Goal: Task Accomplishment & Management: Complete application form

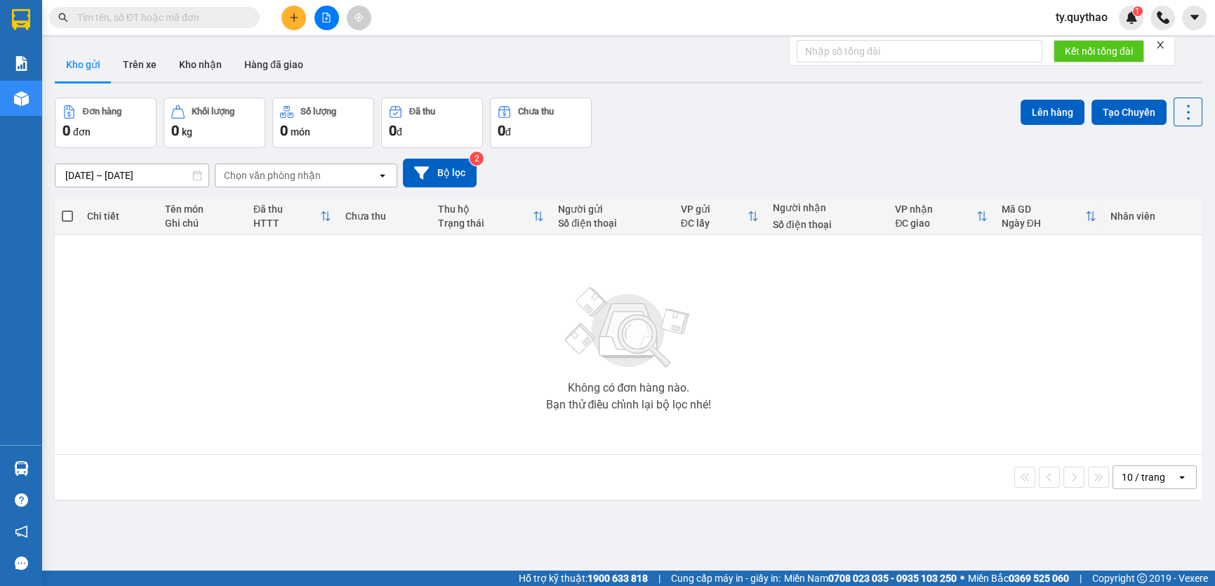
click at [294, 16] on icon "plus" at bounding box center [293, 17] width 1 height 8
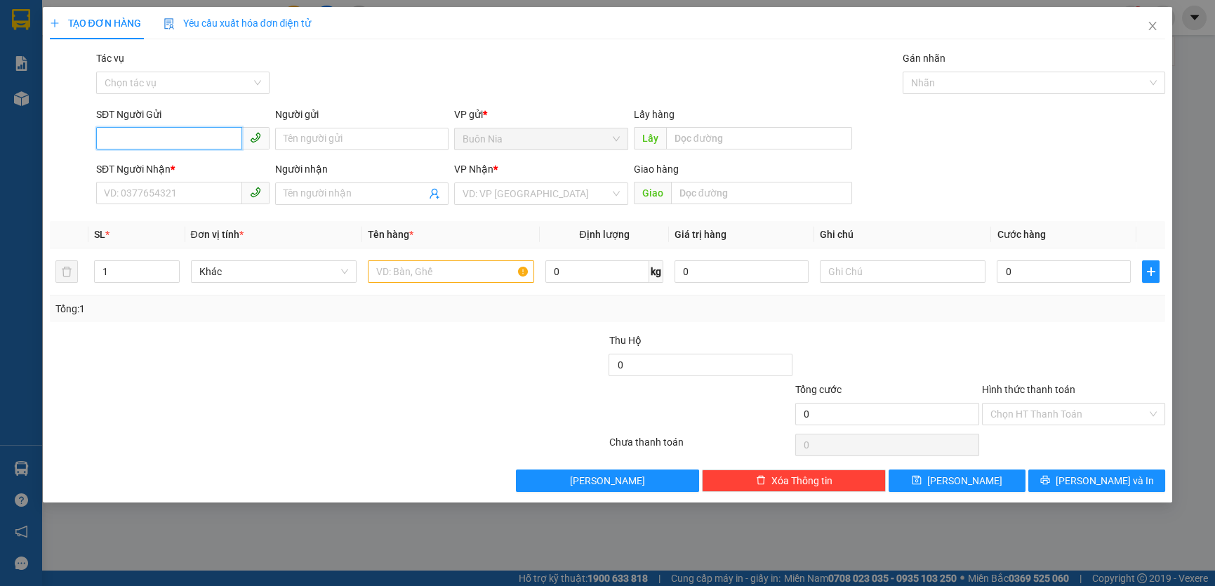
click at [178, 140] on input "SĐT Người Gửi" at bounding box center [169, 138] width 146 height 22
click at [199, 171] on div "0973832736" at bounding box center [183, 166] width 157 height 15
type input "0973832736"
type input "0384314542"
type input "CHỊ HẰNG"
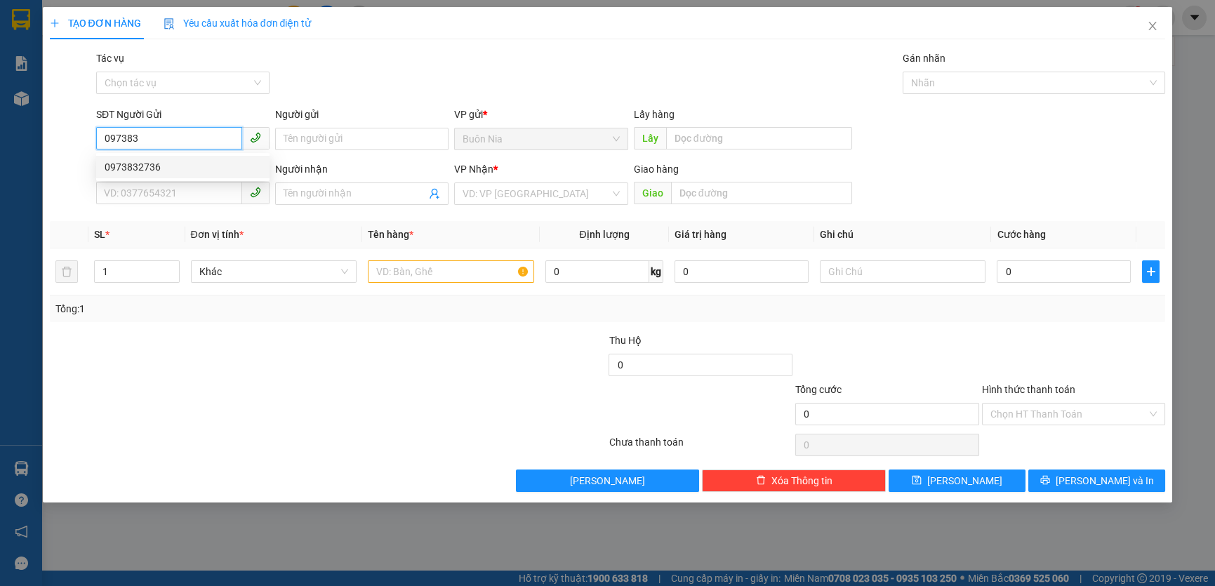
type input "[PERSON_NAME]"
type input "0973832736"
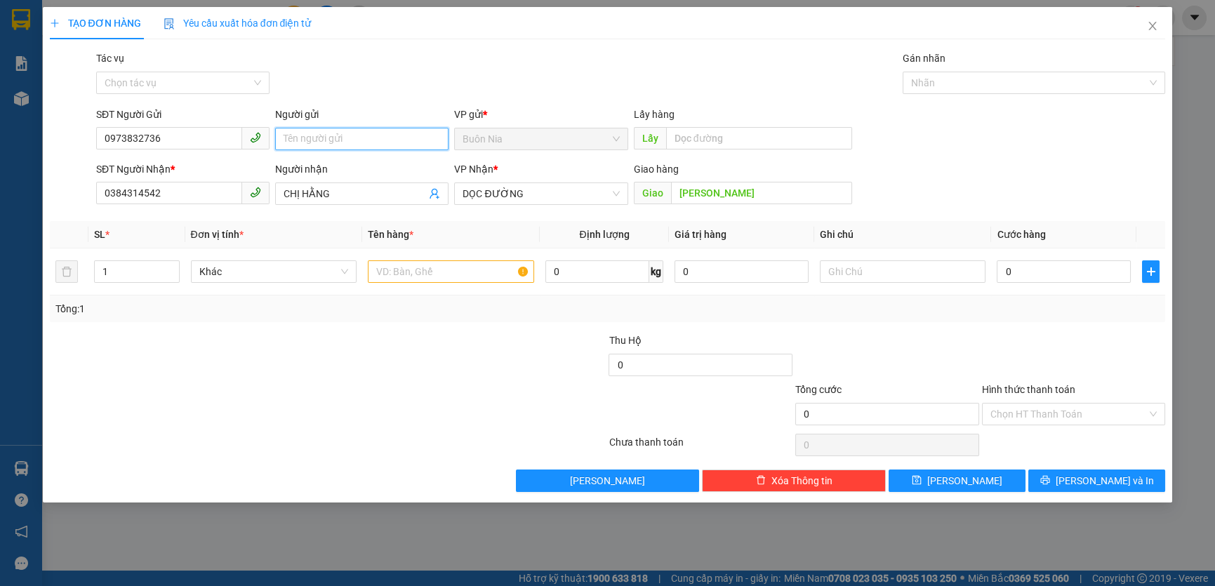
click at [345, 142] on input "Người gửi" at bounding box center [361, 139] width 173 height 22
type input "CÔ PHƯỢNG"
click at [350, 62] on div "Gói vận chuyển * Tiêu chuẩn Tác vụ Chọn tác vụ Gán nhãn Nhãn" at bounding box center [630, 75] width 1075 height 49
click at [951, 487] on button "[PERSON_NAME]" at bounding box center [957, 481] width 137 height 22
click at [446, 272] on input "text" at bounding box center [451, 271] width 166 height 22
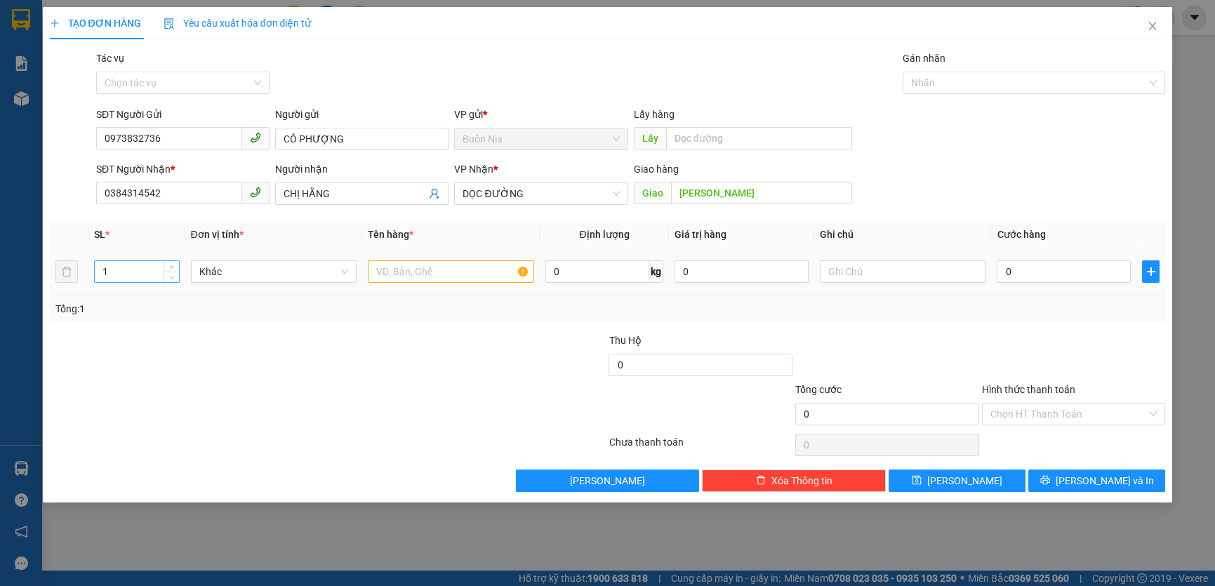
click at [141, 270] on input "1" at bounding box center [137, 271] width 84 height 21
click at [140, 271] on input "1" at bounding box center [137, 271] width 84 height 21
click at [135, 265] on input "1" at bounding box center [137, 271] width 84 height 21
type input "3"
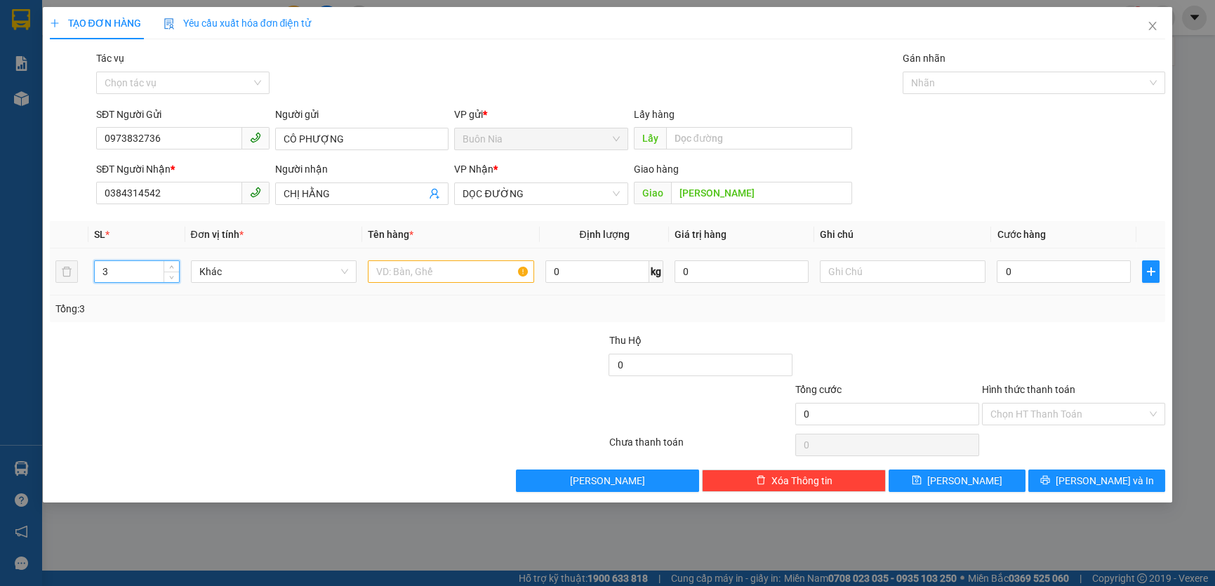
type input "3"
click at [435, 272] on input "text" at bounding box center [451, 271] width 166 height 22
type input "3 THÙNG SẦU , GỌI TRƯỚC 15P RA LẤY"
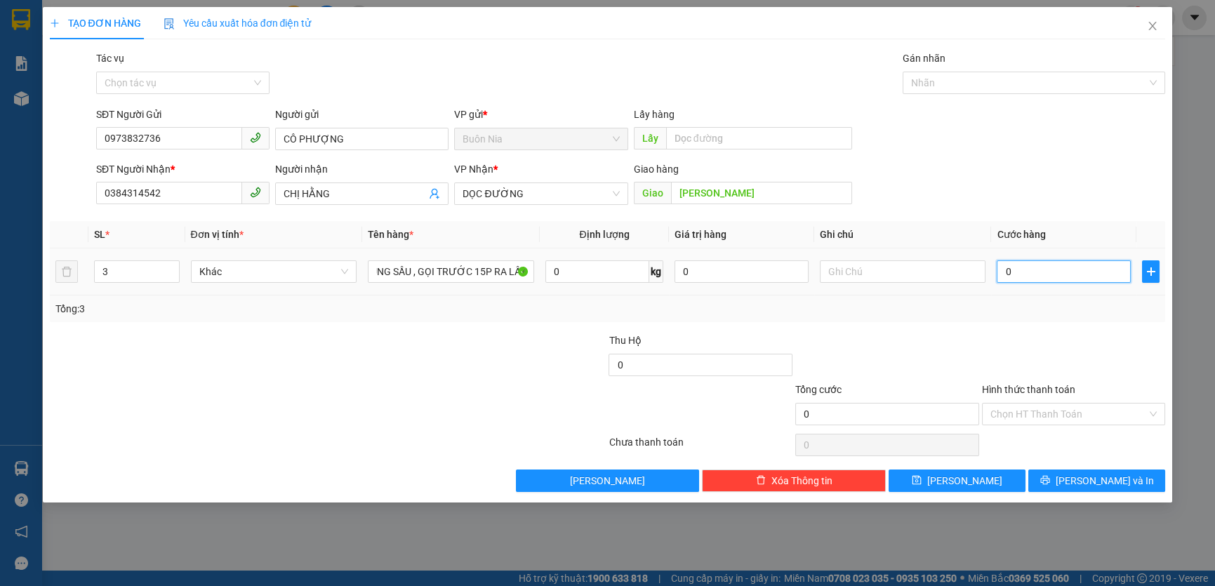
click at [1002, 277] on input "0" at bounding box center [1064, 271] width 134 height 22
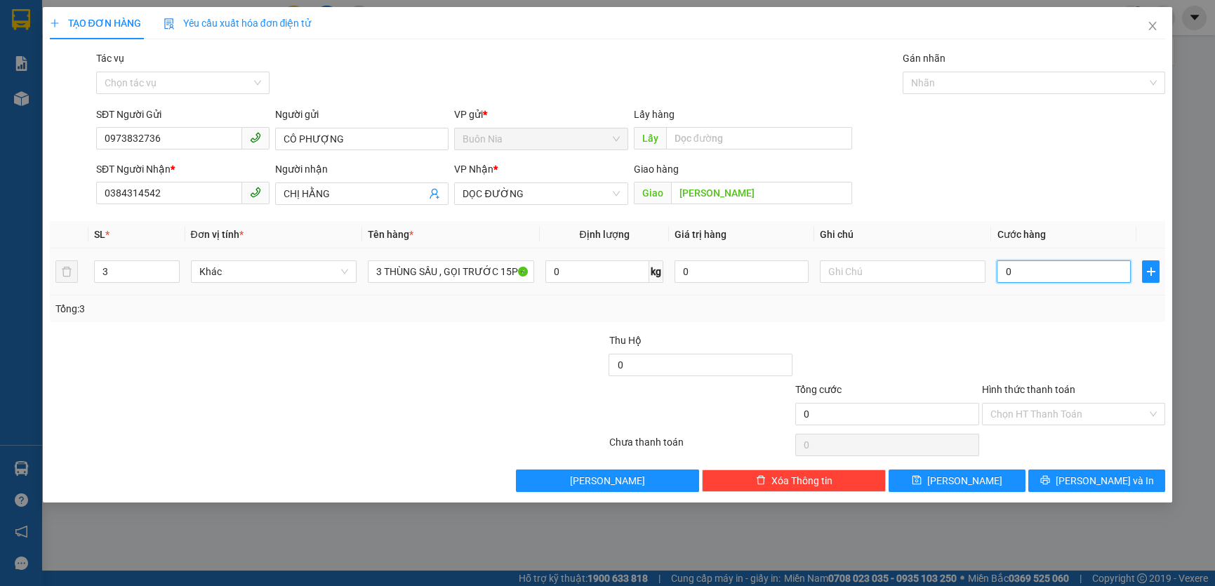
click at [1002, 277] on input "0" at bounding box center [1064, 271] width 134 height 22
type input "30"
type input "300"
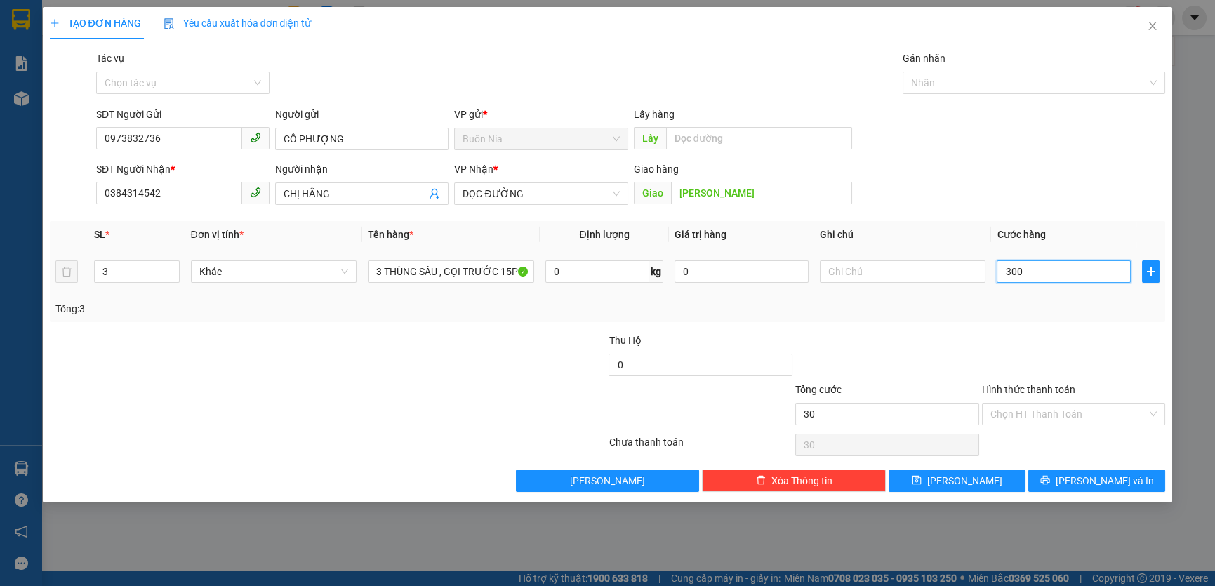
type input "300"
type input "3.000"
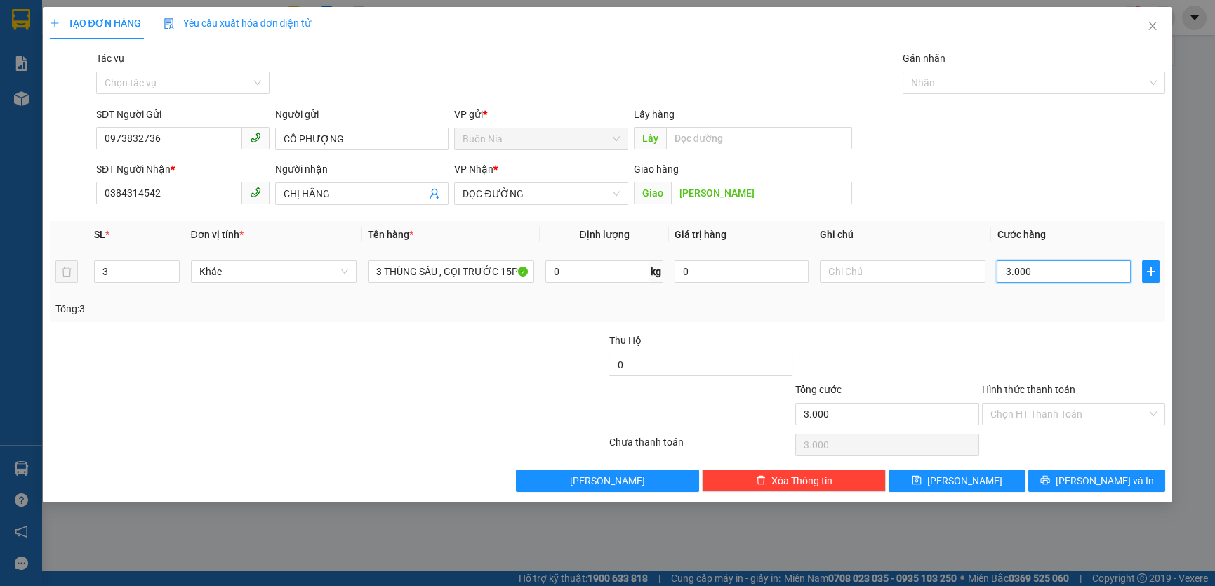
type input "30.000"
type input "300.000"
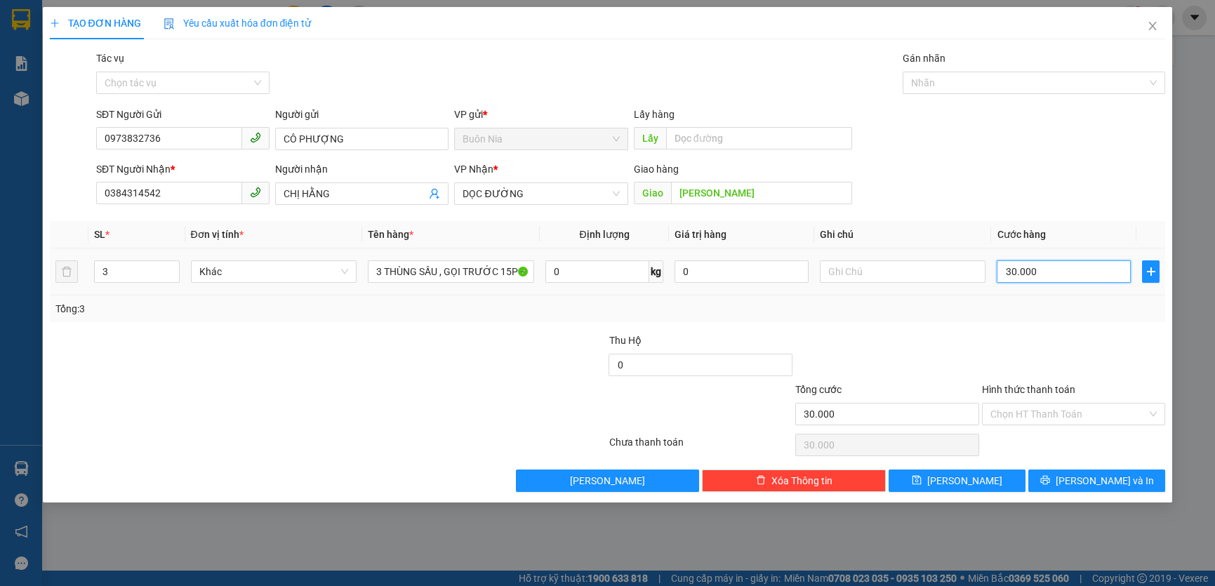
type input "300.000"
type input "3.000.000"
type input "300.000"
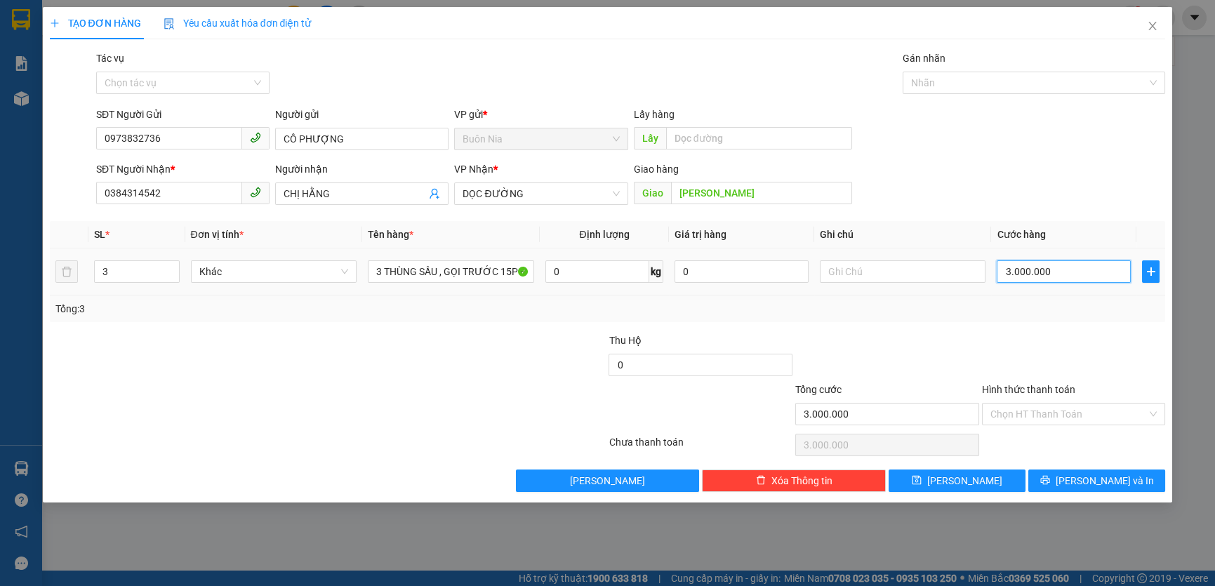
type input "300.000"
click at [1024, 405] on input "Hình thức thanh toán" at bounding box center [1069, 414] width 157 height 21
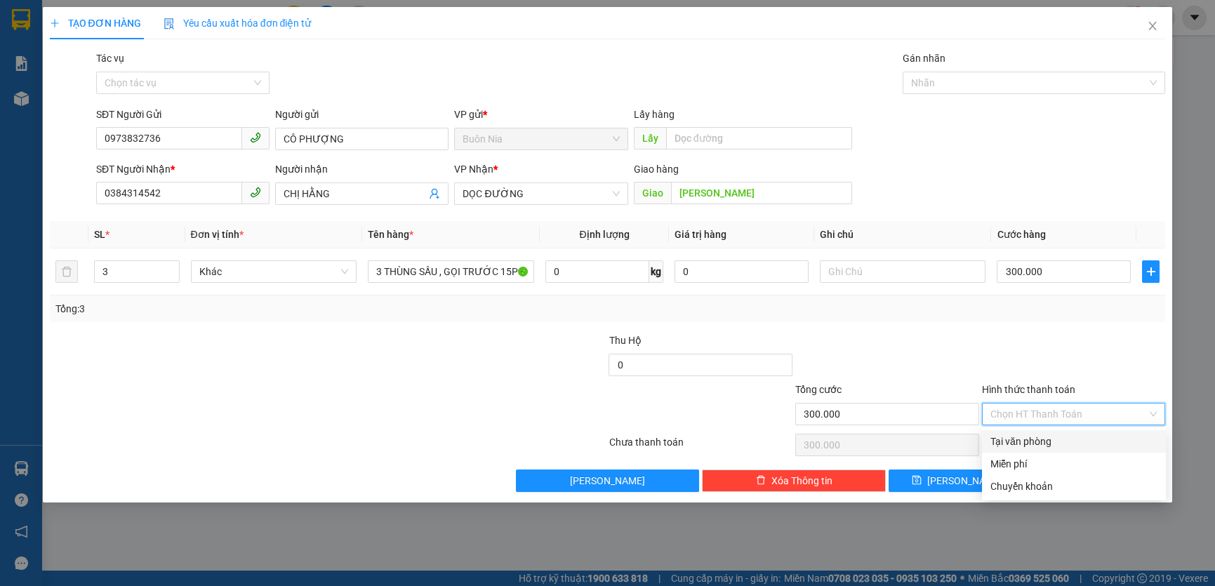
click at [1066, 444] on div "Tại văn phòng" at bounding box center [1074, 441] width 167 height 15
type input "0"
click at [1066, 444] on div "Chọn HT Thanh Toán" at bounding box center [1074, 445] width 187 height 28
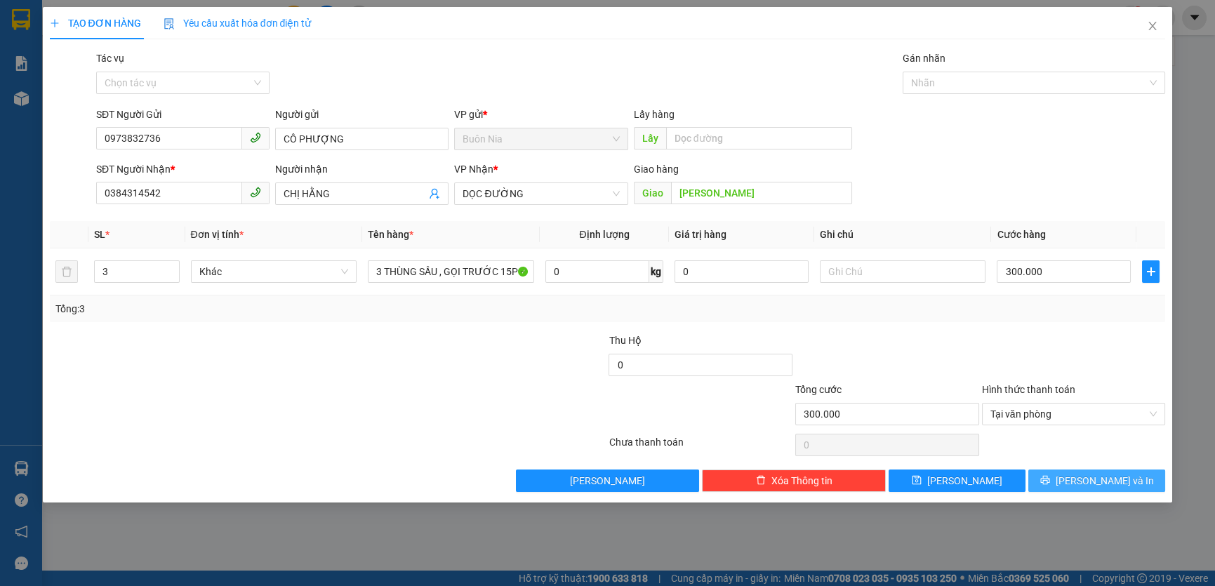
click at [1110, 481] on span "[PERSON_NAME] và In" at bounding box center [1105, 480] width 98 height 15
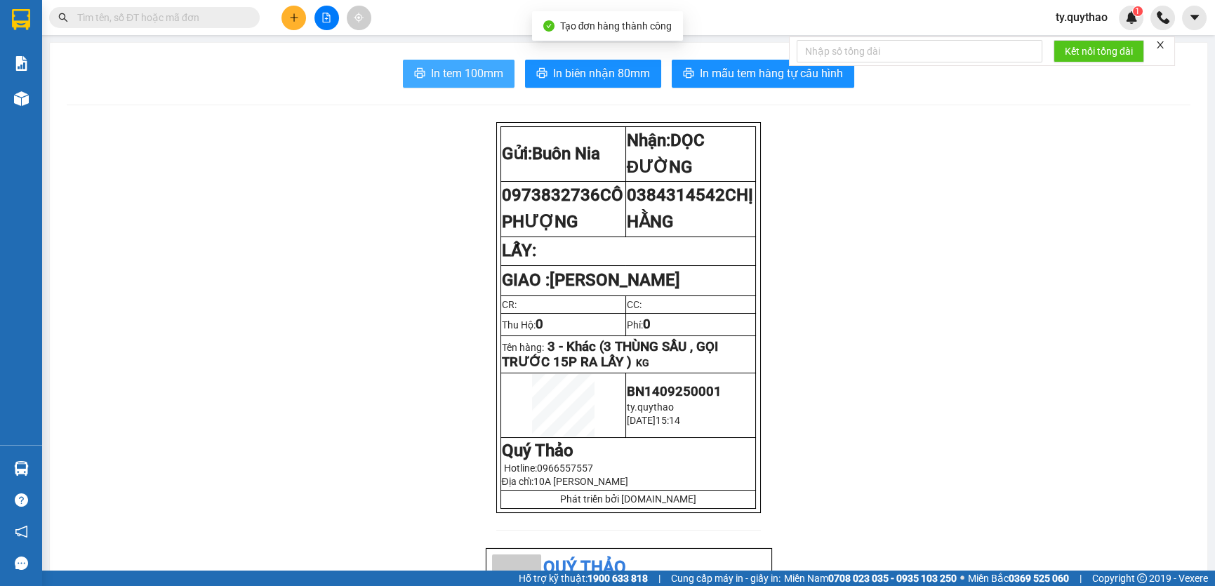
click at [467, 72] on span "In tem 100mm" at bounding box center [467, 74] width 72 height 18
click at [467, 75] on span "In tem 100mm" at bounding box center [467, 74] width 72 height 18
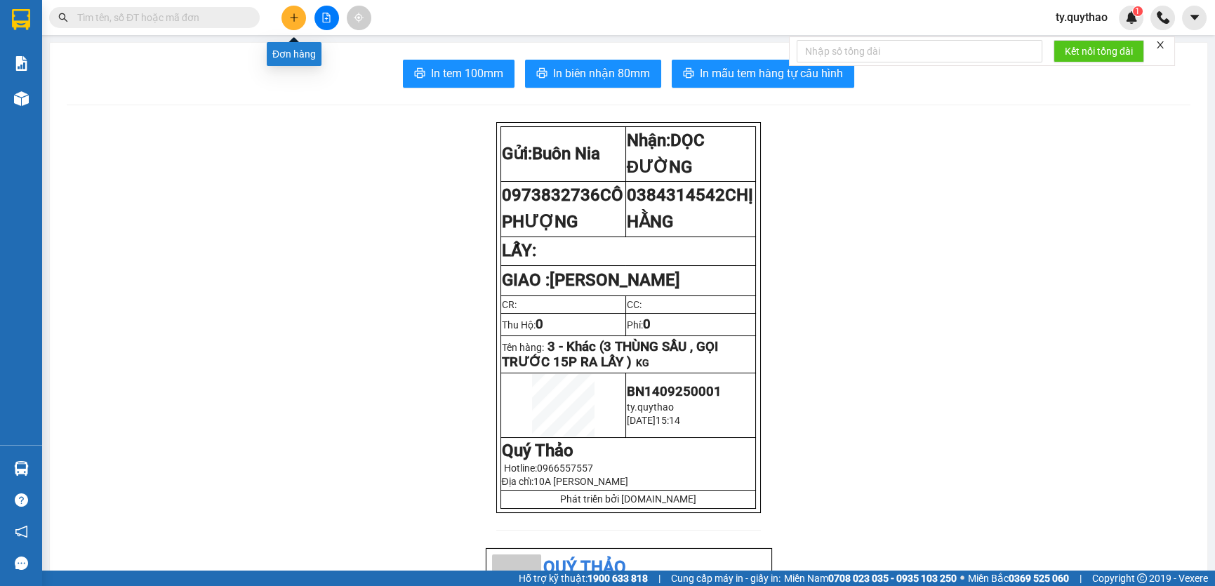
click at [298, 19] on icon "plus" at bounding box center [294, 18] width 10 height 10
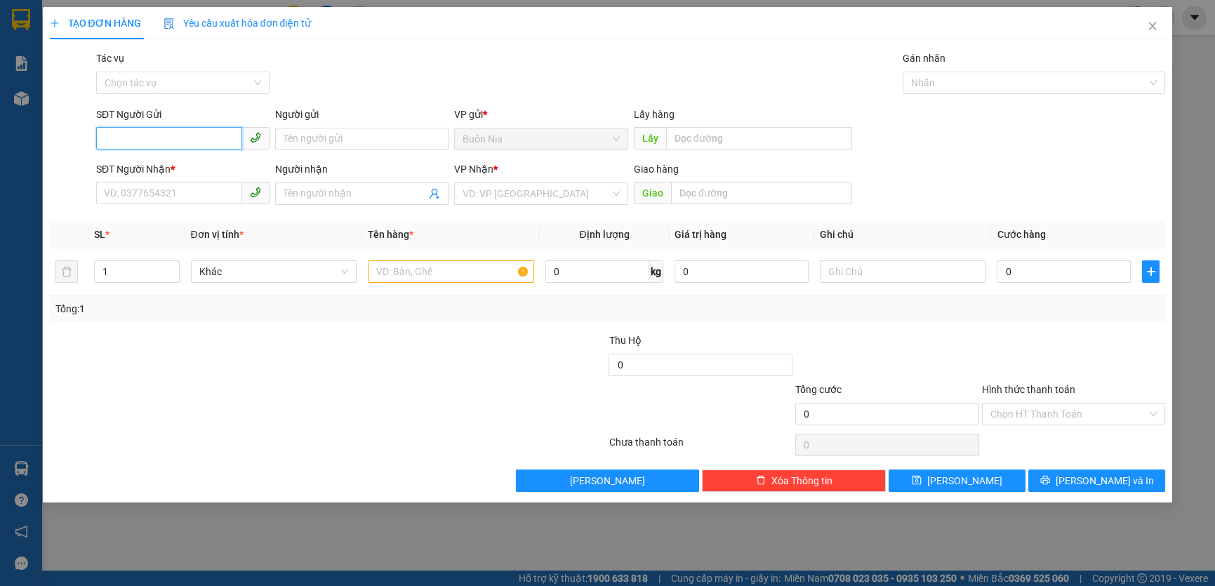
click at [194, 134] on input "SĐT Người Gửi" at bounding box center [169, 138] width 146 height 22
click at [203, 143] on input "SĐT Người Gửi" at bounding box center [169, 138] width 146 height 22
click at [172, 166] on div "0344999531" at bounding box center [183, 166] width 157 height 15
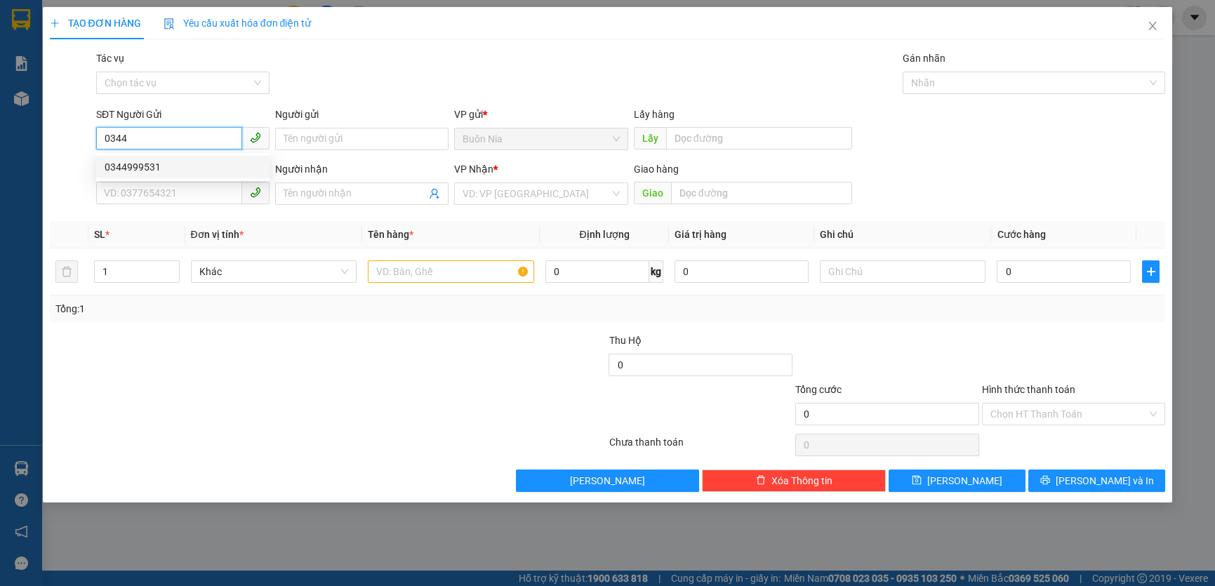
type input "0344999531"
type input "0911566445"
type input "N4 ĐỒNG XOÀI"
type input "0344999531"
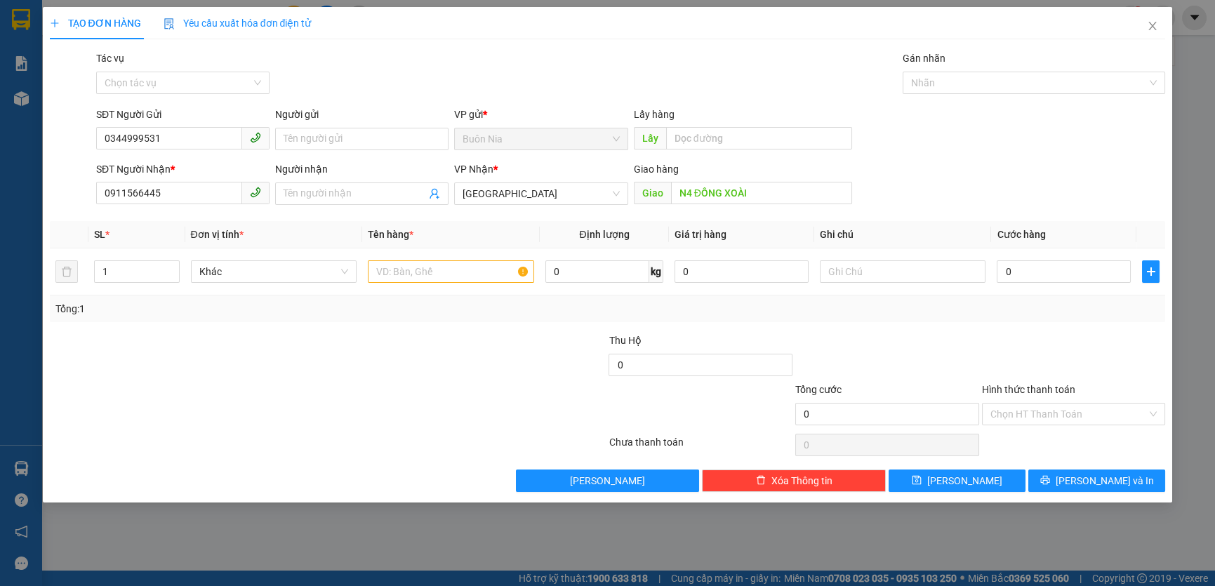
click at [392, 402] on div at bounding box center [234, 406] width 373 height 49
click at [226, 144] on input "0344999531" at bounding box center [169, 138] width 146 height 22
click at [805, 190] on input "N4 ĐỒNG XOÀI" at bounding box center [761, 193] width 181 height 22
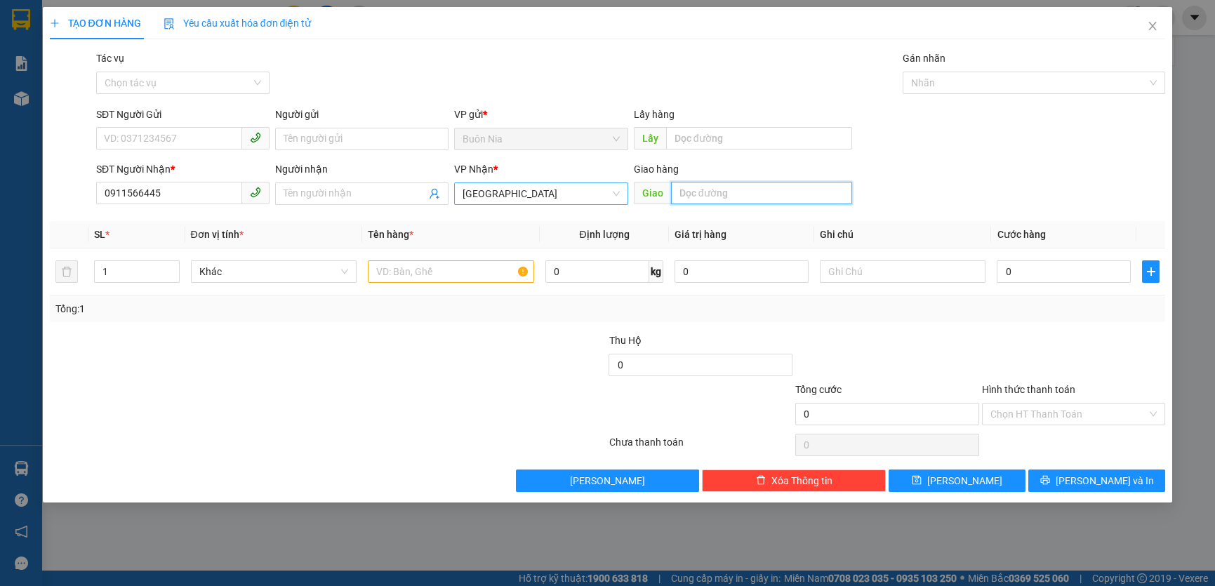
click at [534, 194] on span "[GEOGRAPHIC_DATA]" at bounding box center [541, 193] width 157 height 21
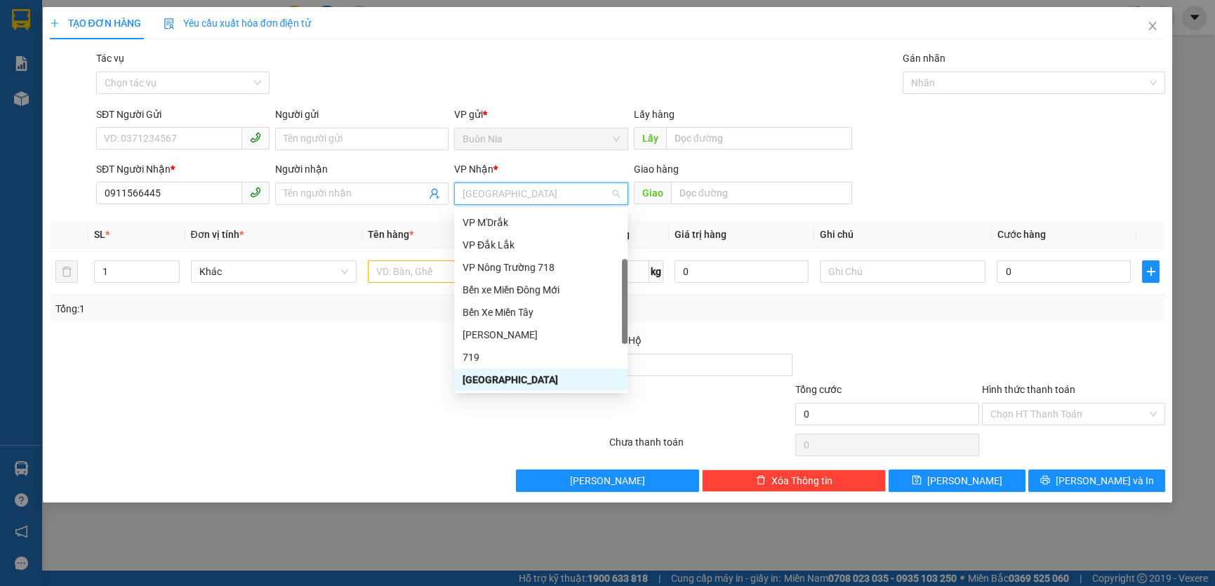
click at [534, 194] on span "[GEOGRAPHIC_DATA]" at bounding box center [541, 193] width 157 height 21
click at [205, 194] on input "0911566445" at bounding box center [169, 193] width 146 height 22
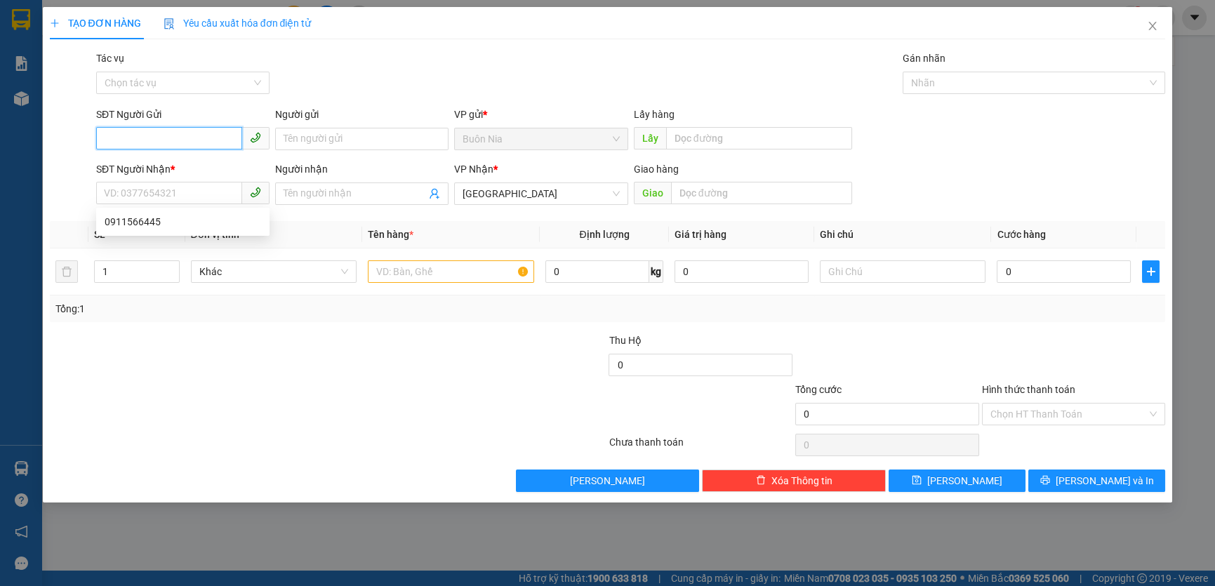
click at [208, 145] on input "SĐT Người Gửi" at bounding box center [169, 138] width 146 height 22
click at [159, 168] on div "0344208404" at bounding box center [183, 166] width 157 height 15
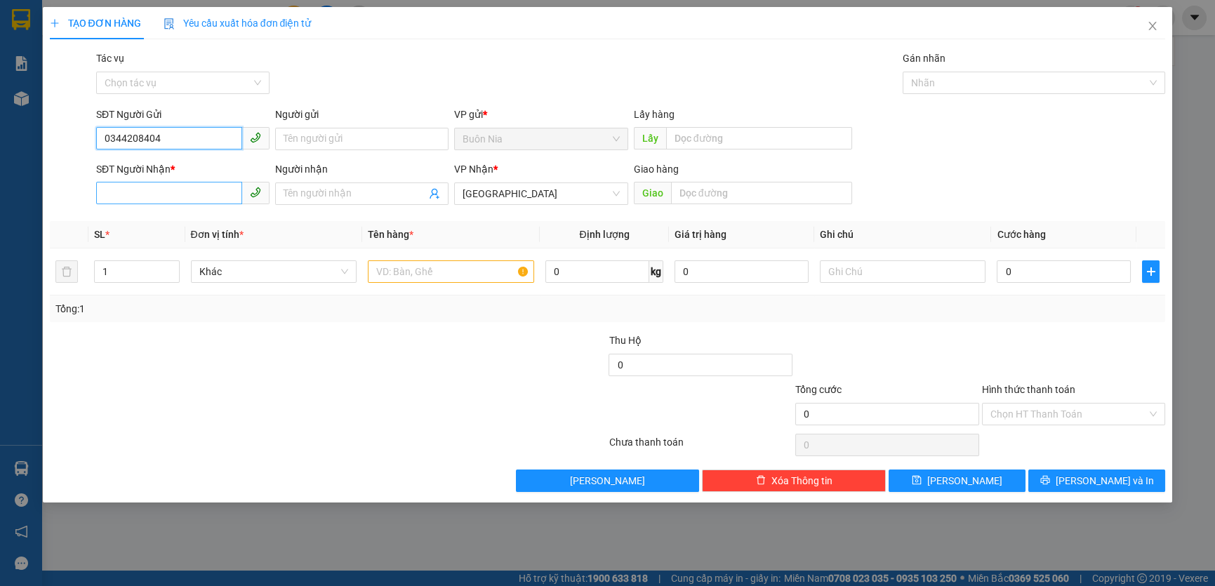
type input "0344208404"
click at [166, 190] on input "SĐT Người Nhận *" at bounding box center [169, 193] width 146 height 22
click at [173, 220] on div "0898535967" at bounding box center [183, 221] width 157 height 15
type input "0898535967"
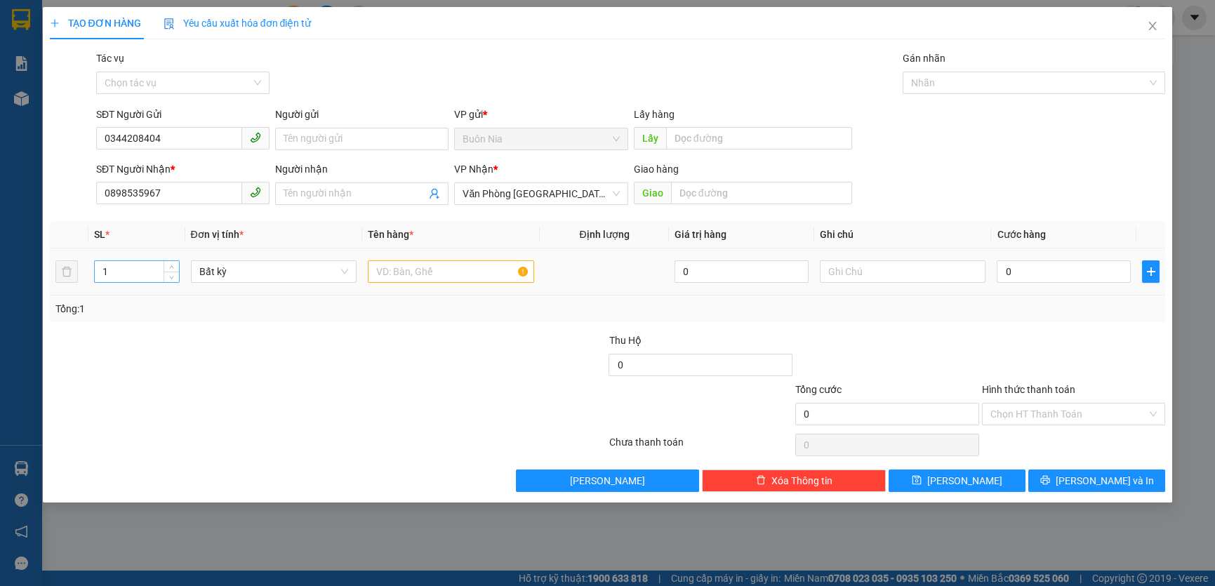
click at [128, 278] on input "1" at bounding box center [137, 271] width 84 height 21
click at [393, 274] on input "text" at bounding box center [451, 271] width 166 height 22
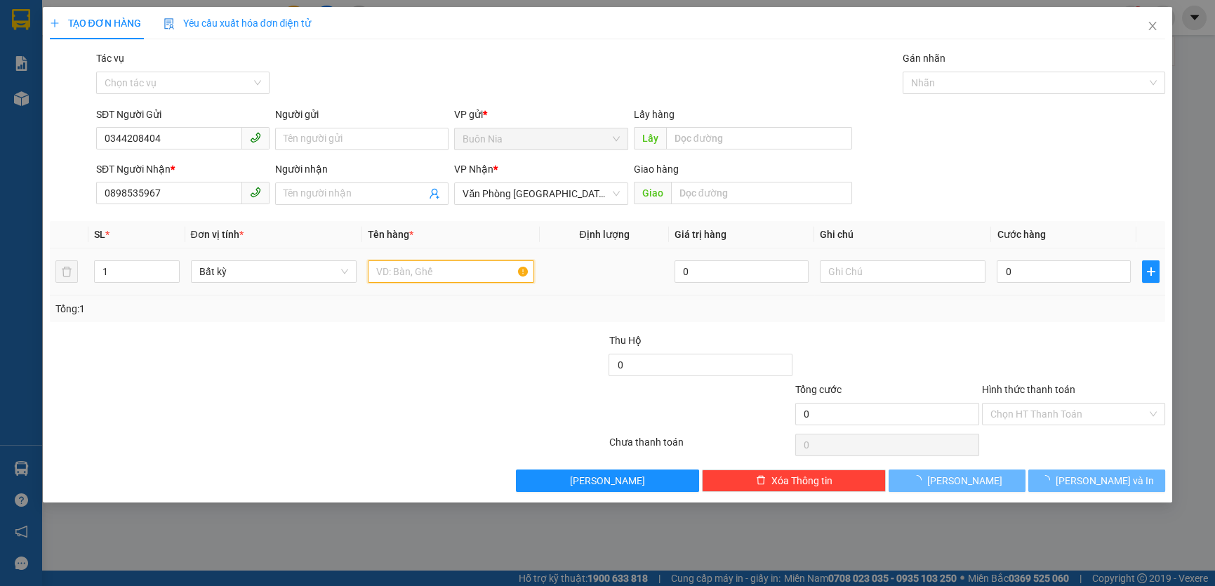
click at [393, 274] on input "text" at bounding box center [451, 271] width 166 height 22
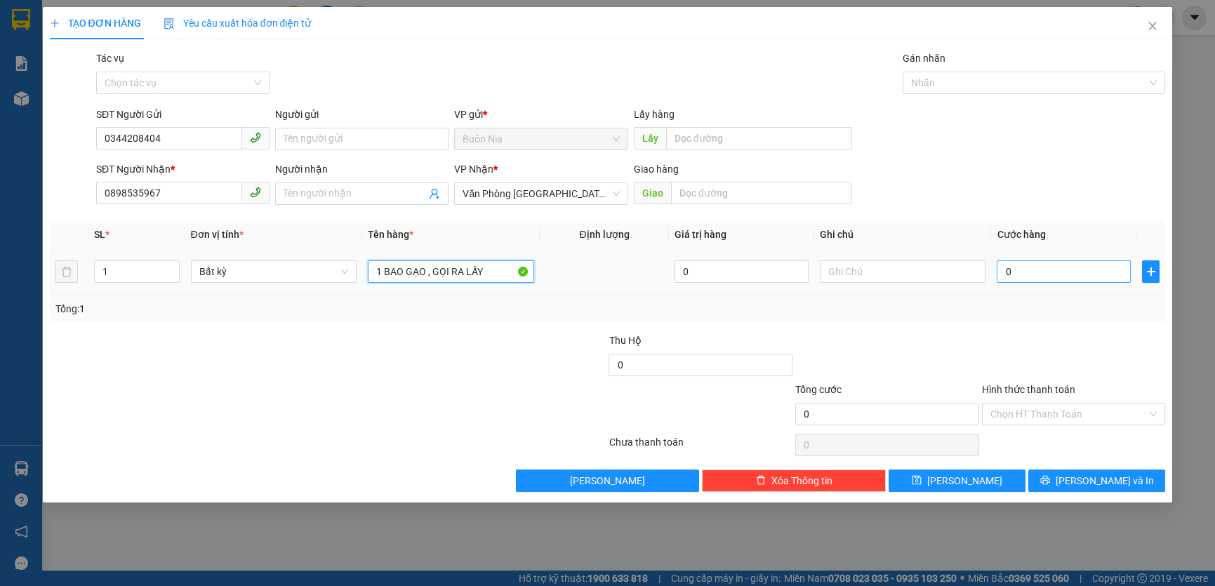
type input "1 BAO GẠO , GỌI RA LẤY"
click at [1000, 269] on input "0" at bounding box center [1064, 271] width 134 height 22
type input "8"
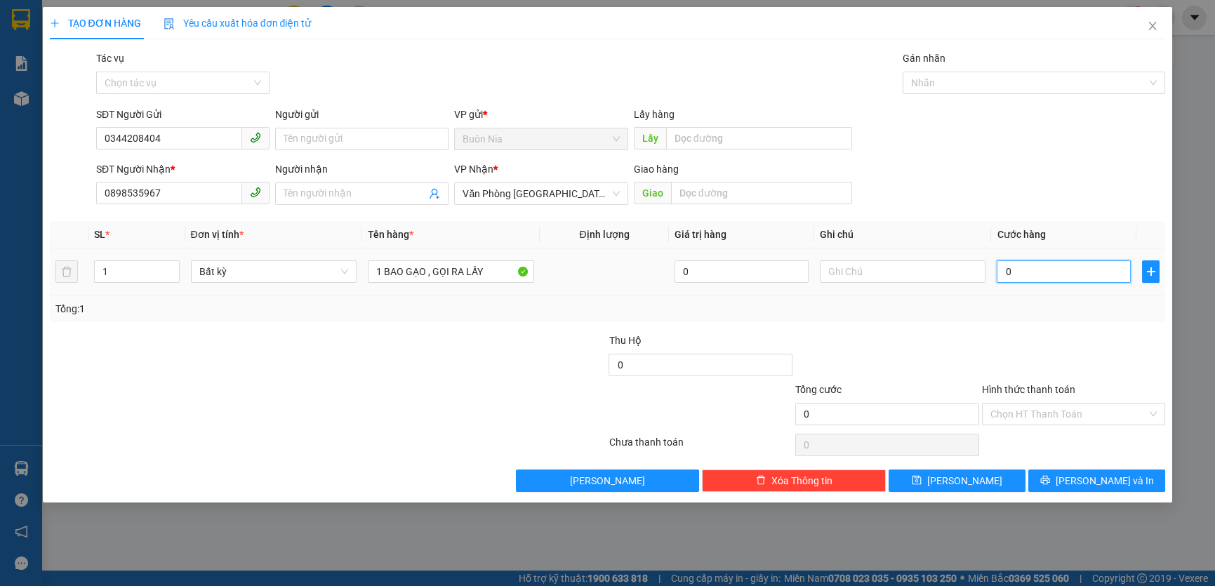
type input "8"
type input "80"
type input "80,"
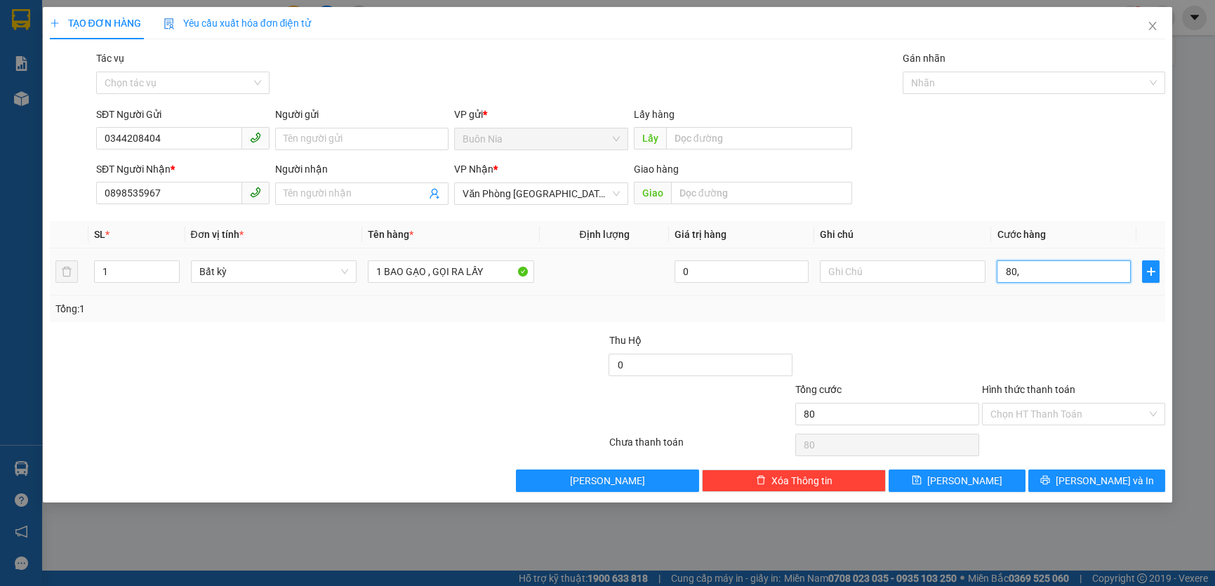
type input "0"
click at [1094, 421] on input "Hình thức thanh toán" at bounding box center [1069, 414] width 157 height 21
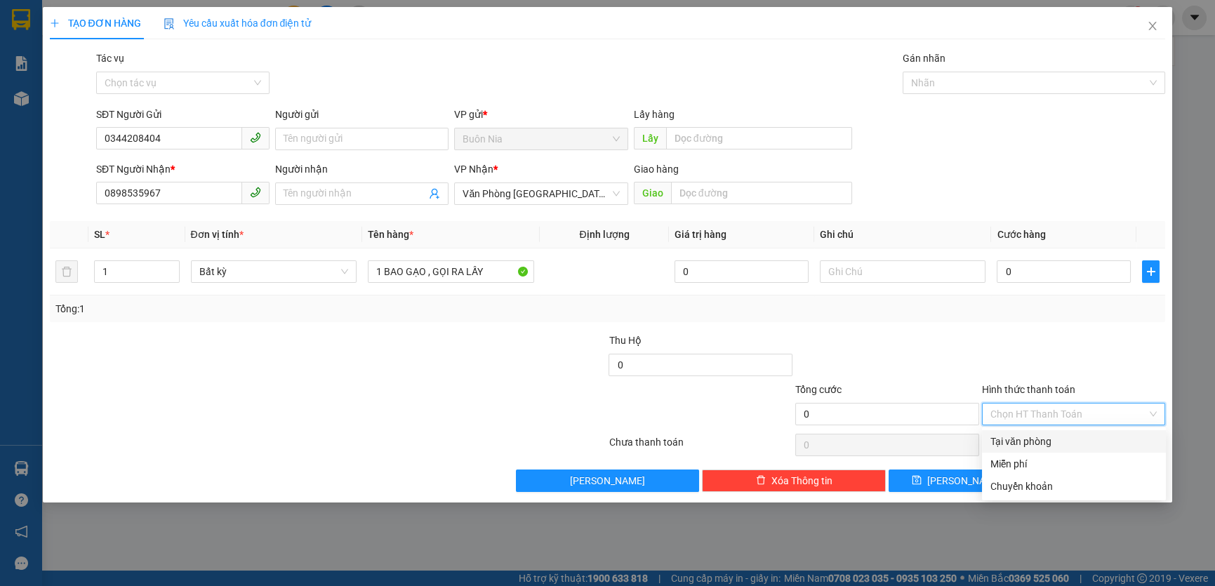
click at [1075, 442] on div "Tại văn phòng" at bounding box center [1074, 441] width 167 height 15
click at [1075, 442] on div "Chọn HT Thanh Toán" at bounding box center [1074, 445] width 187 height 28
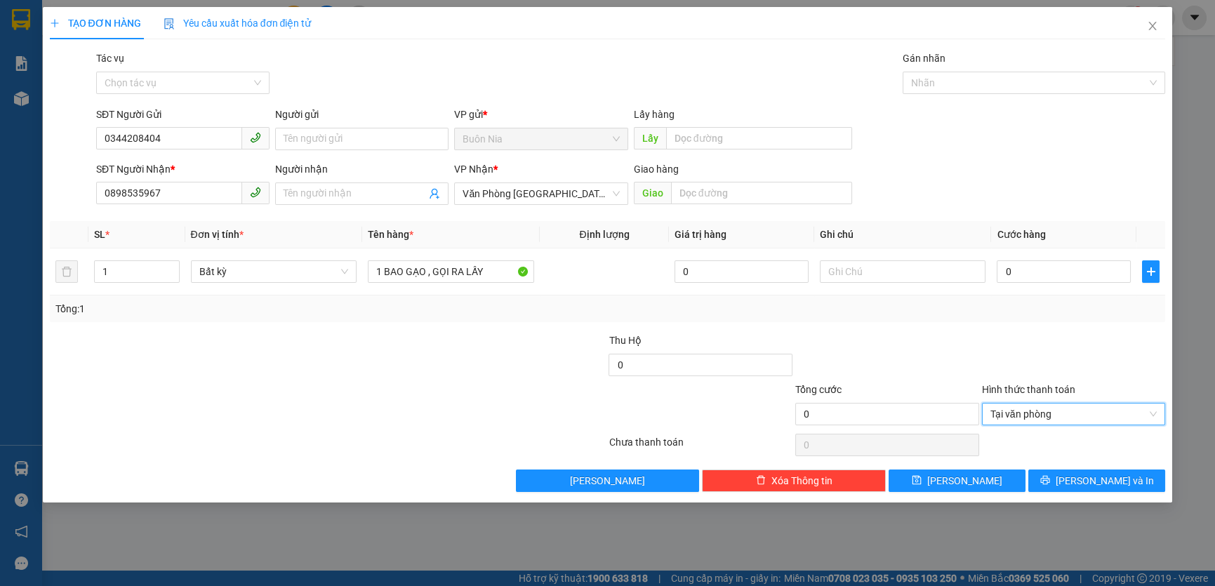
click at [1075, 442] on div at bounding box center [1074, 445] width 187 height 28
click at [1009, 277] on input "0" at bounding box center [1064, 271] width 134 height 22
type input "8"
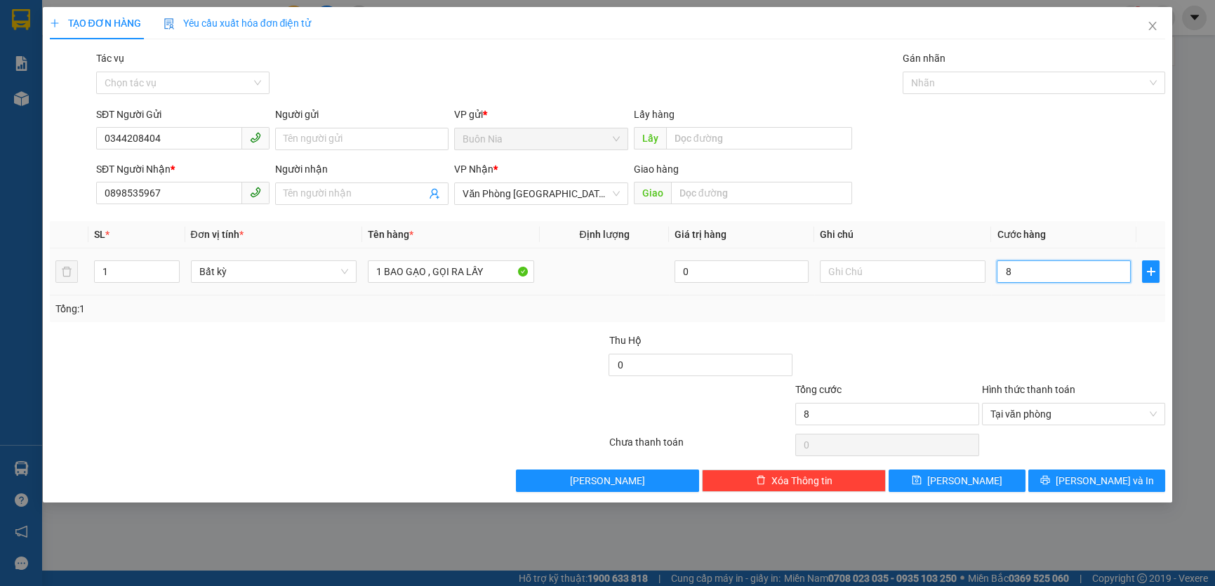
type input "80"
type input "800"
type input "8.000"
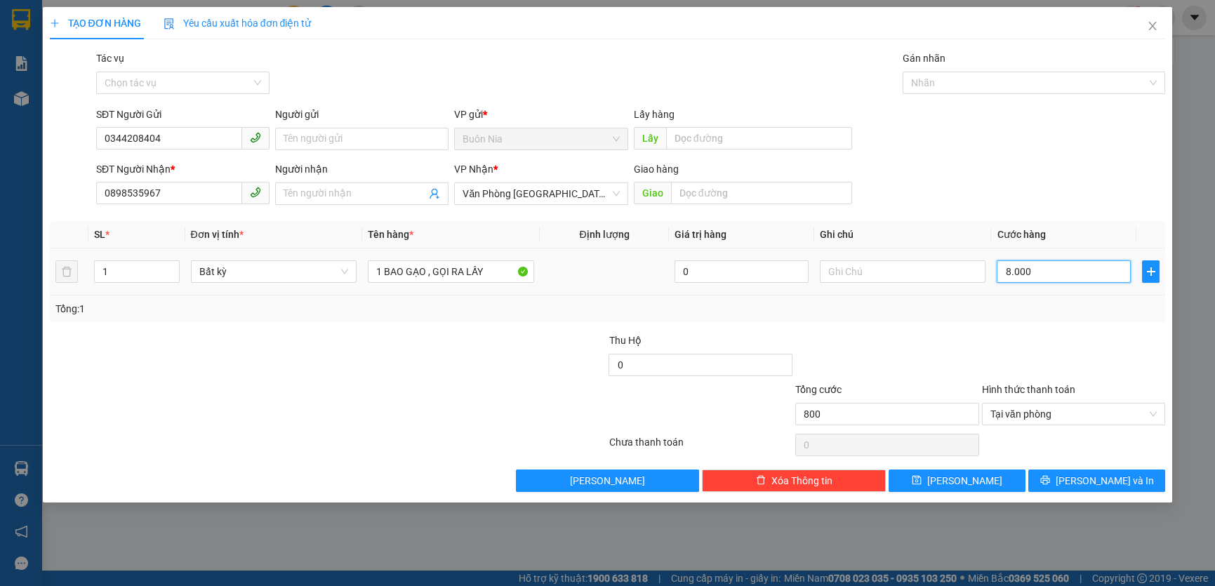
type input "8.000"
type input "80.000"
click at [1090, 485] on span "[PERSON_NAME] và In" at bounding box center [1105, 480] width 98 height 15
type input "80.000"
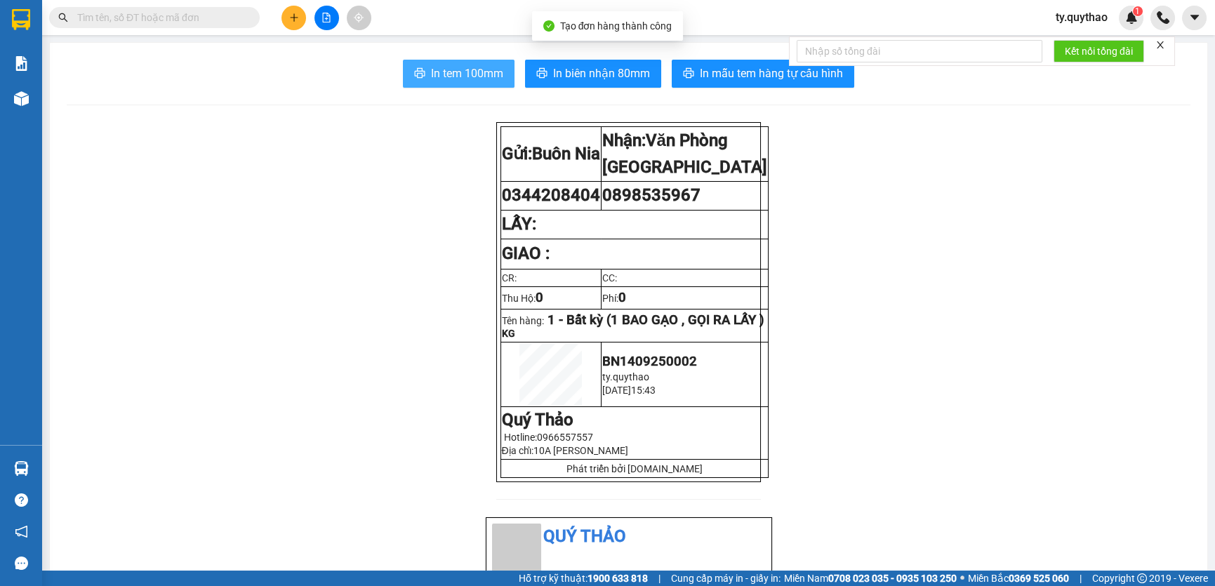
click at [463, 74] on span "In tem 100mm" at bounding box center [467, 74] width 72 height 18
